Goal: Task Accomplishment & Management: Use online tool/utility

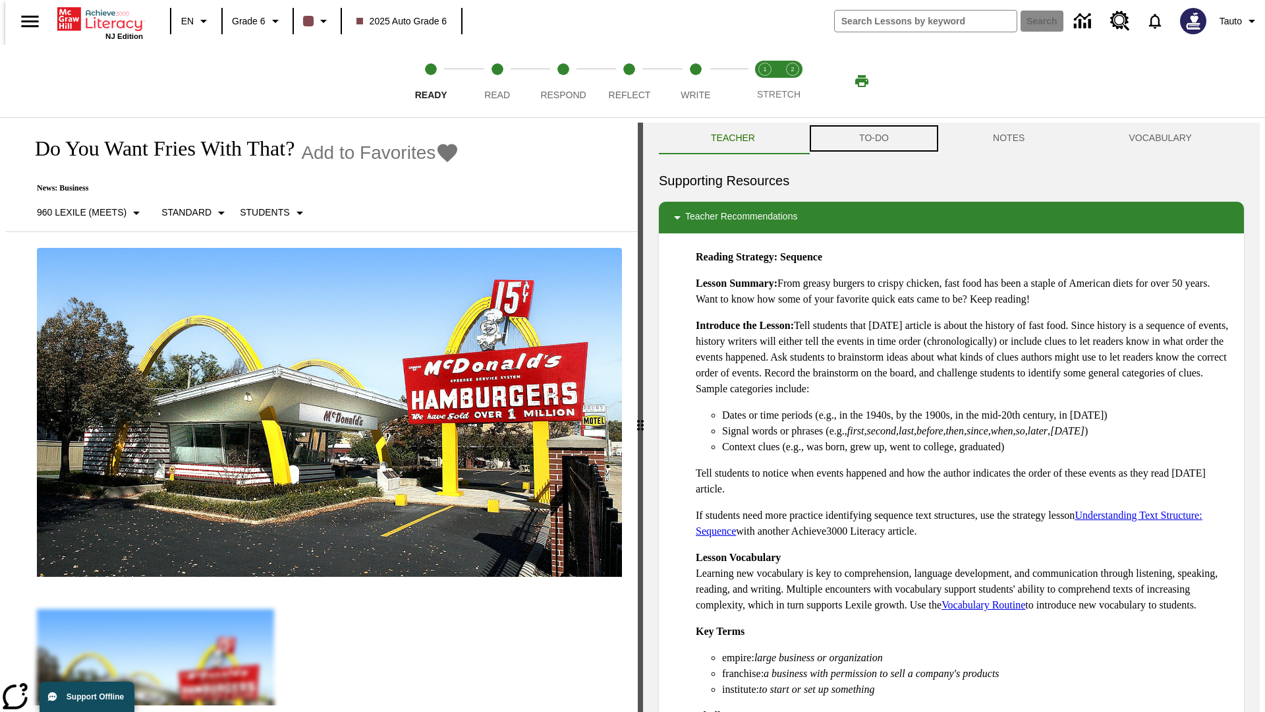
click at [873, 138] on button "TO-DO" at bounding box center [874, 139] width 134 height 32
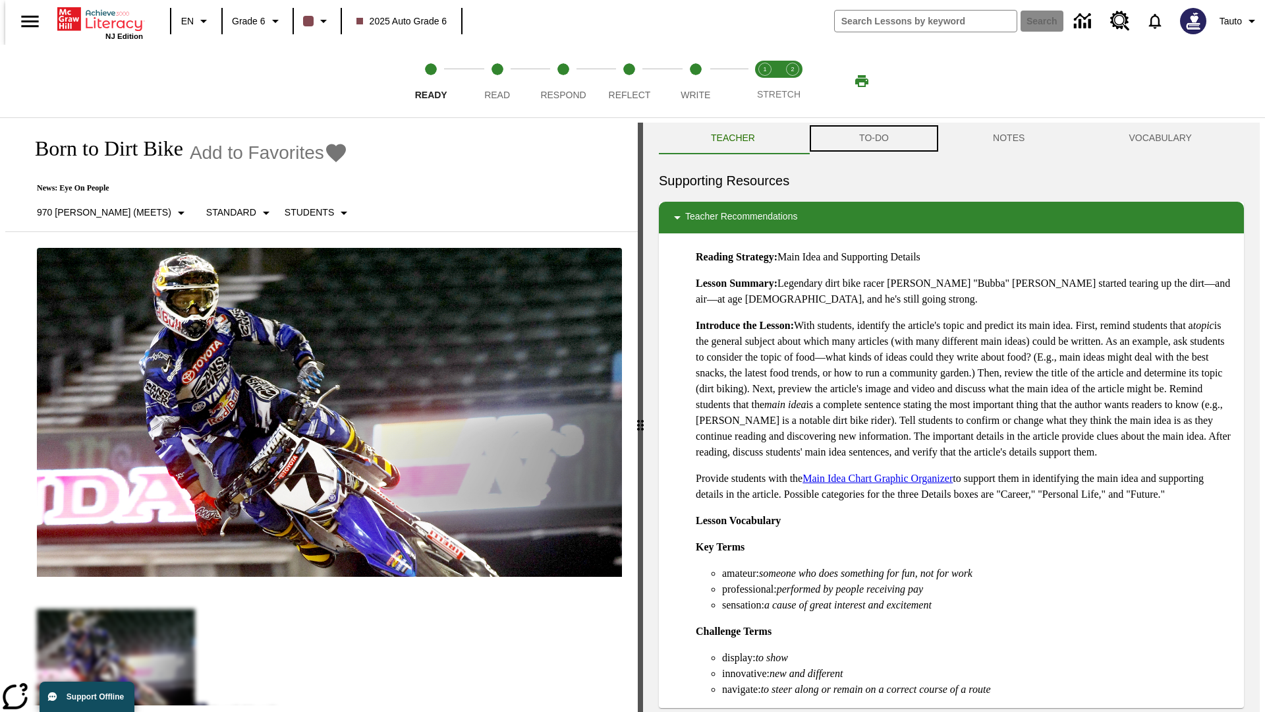
click at [873, 138] on button "TO-DO" at bounding box center [874, 139] width 134 height 32
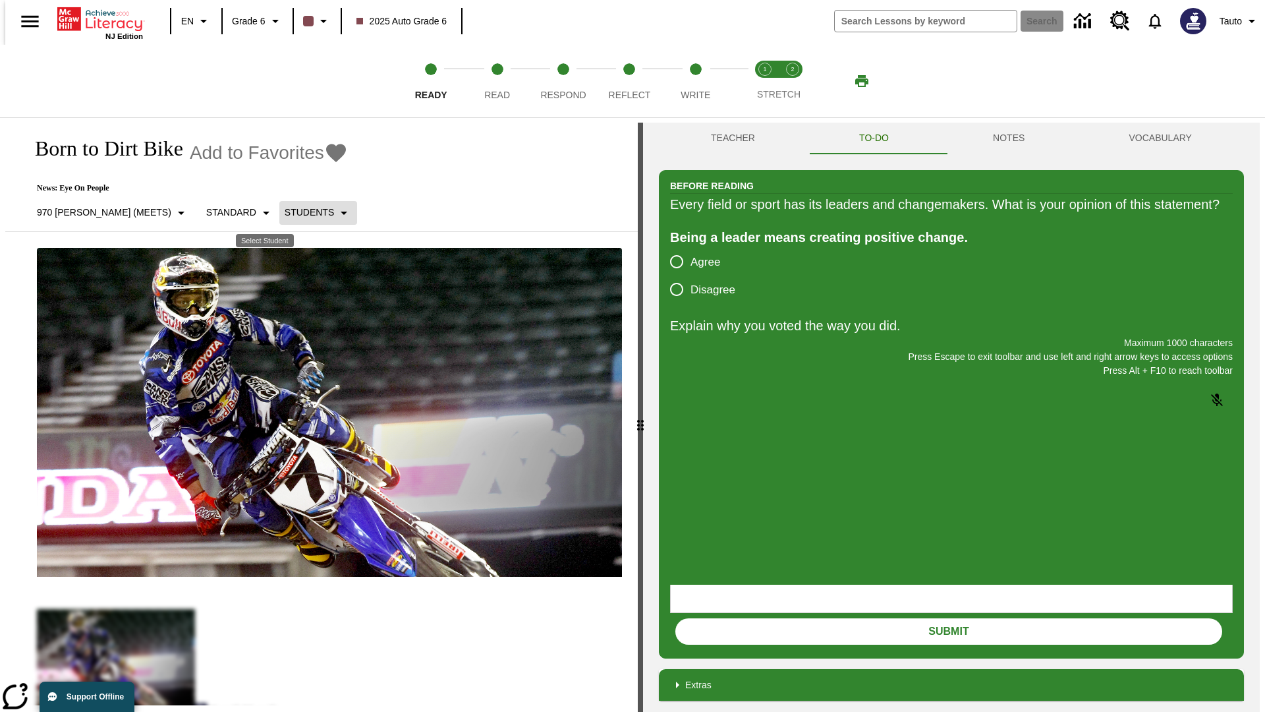
click at [285, 212] on p "Students" at bounding box center [309, 213] width 49 height 14
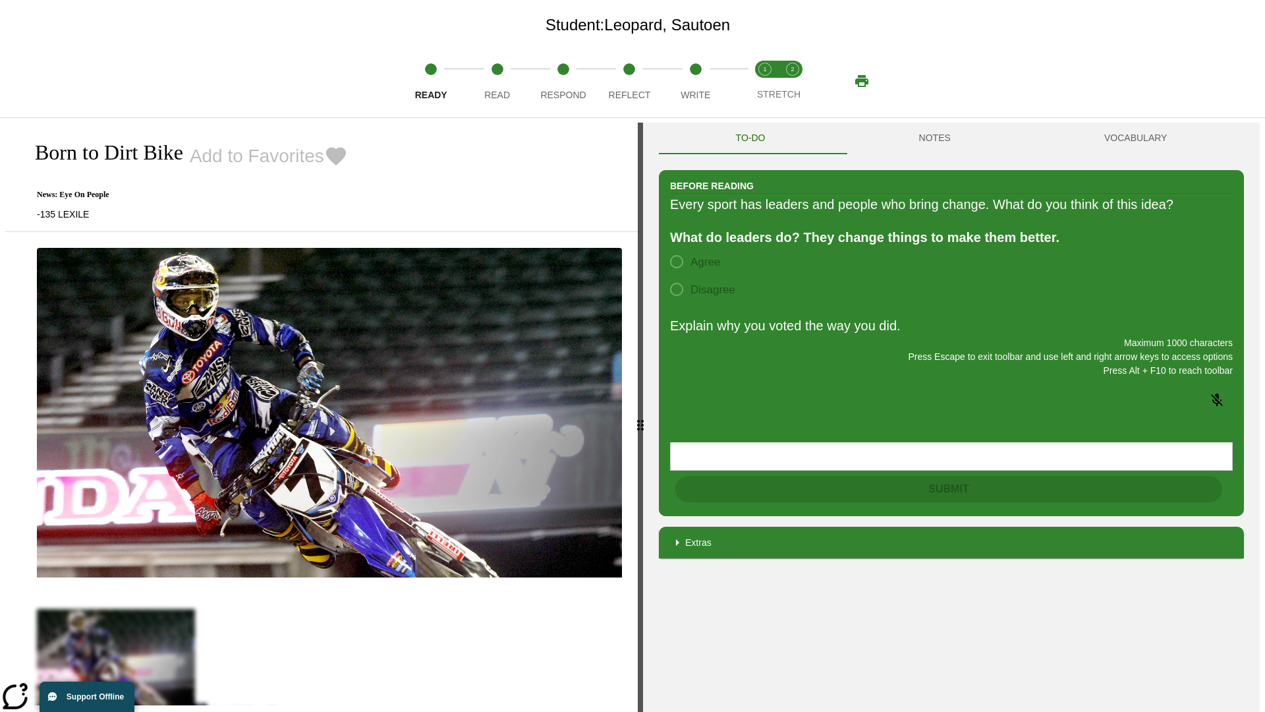
scroll to position [85, 0]
